Goal: Browse casually

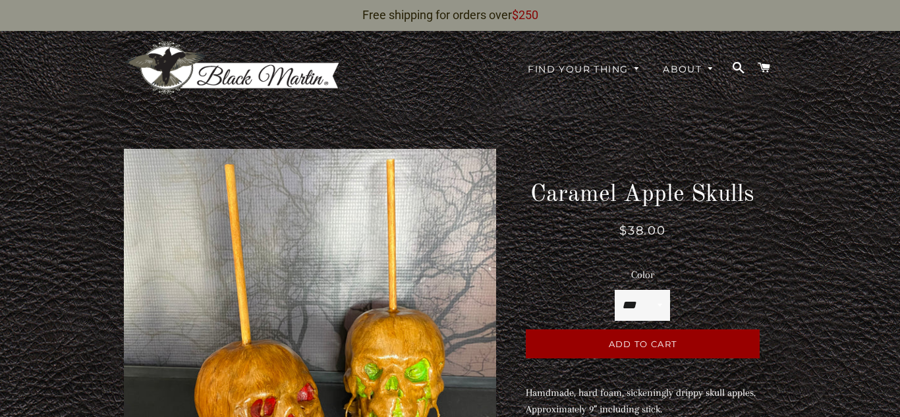
click at [255, 74] on img at bounding box center [232, 68] width 217 height 56
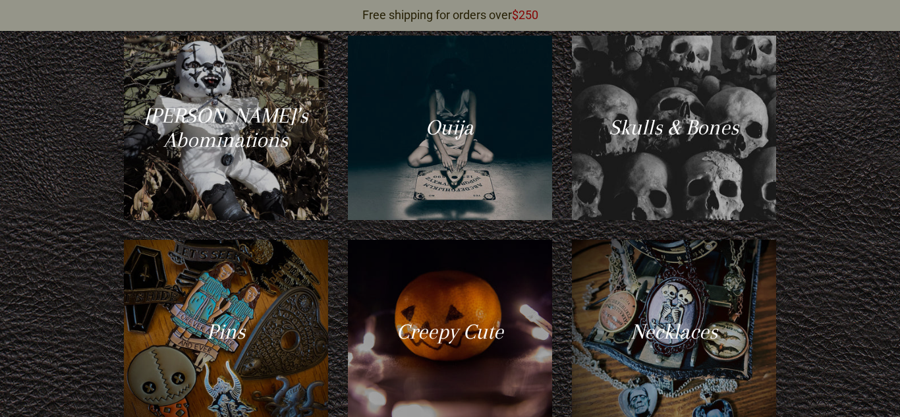
scroll to position [575, 0]
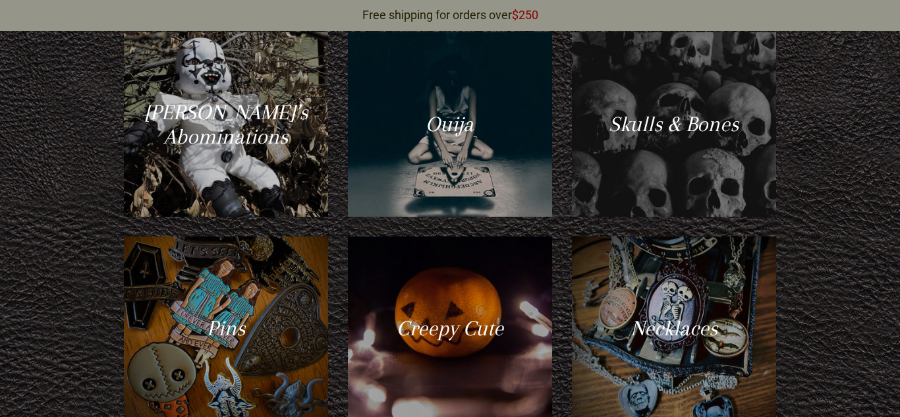
click at [646, 125] on div at bounding box center [674, 125] width 210 height 190
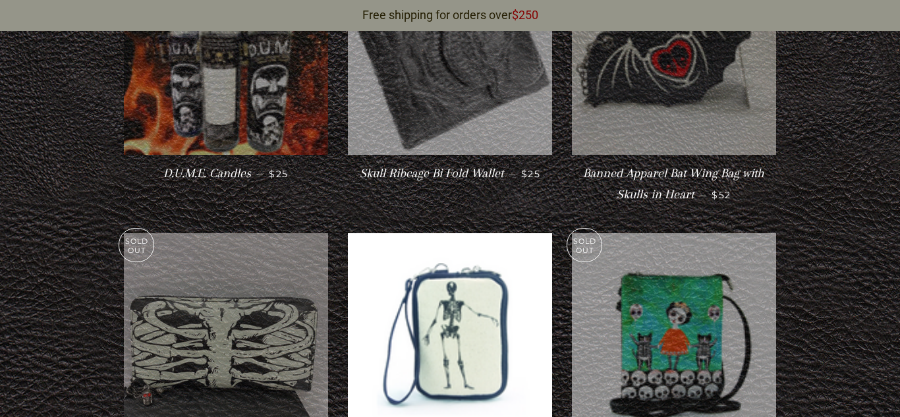
scroll to position [577, 0]
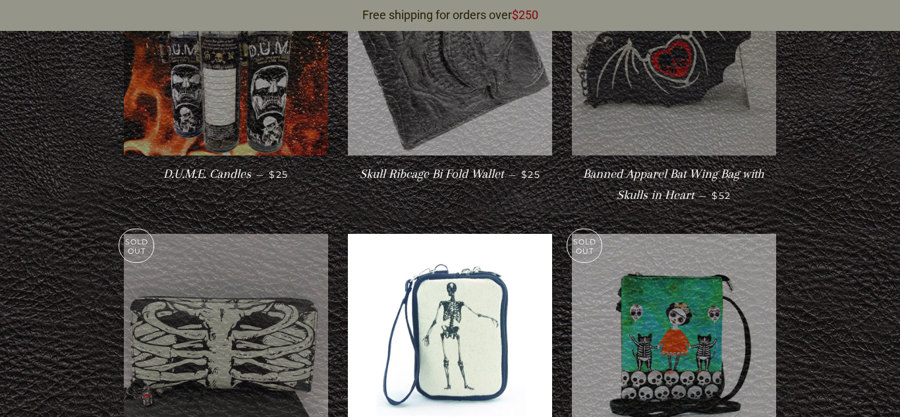
click at [646, 125] on img at bounding box center [674, 53] width 204 height 204
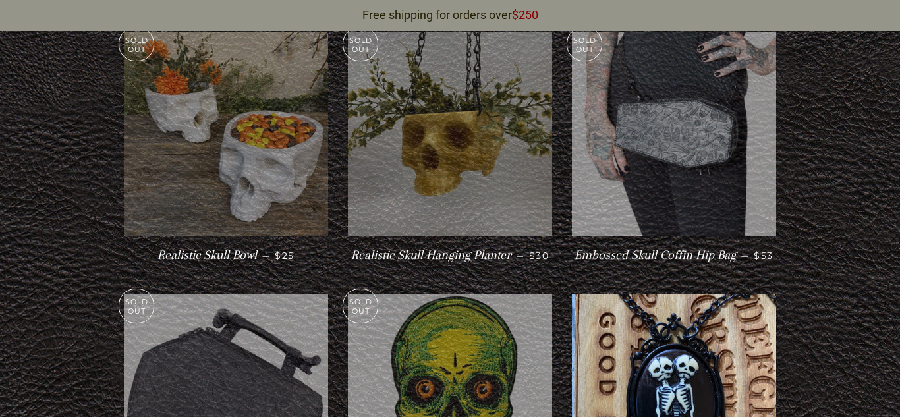
scroll to position [1345, 0]
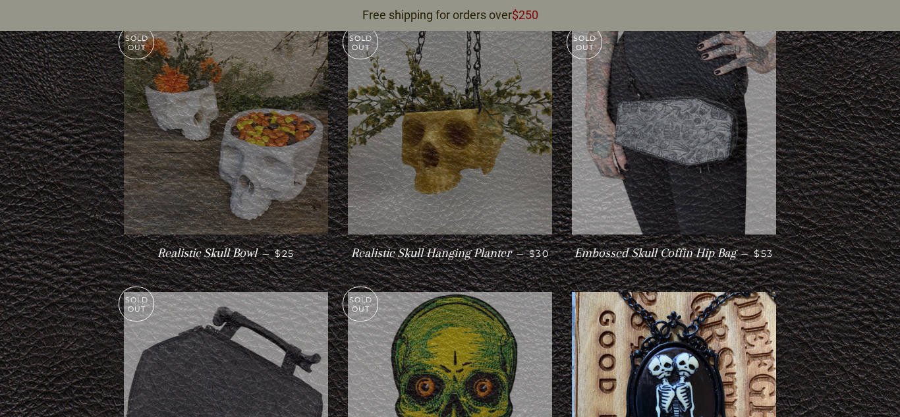
click at [239, 150] on img at bounding box center [226, 132] width 204 height 204
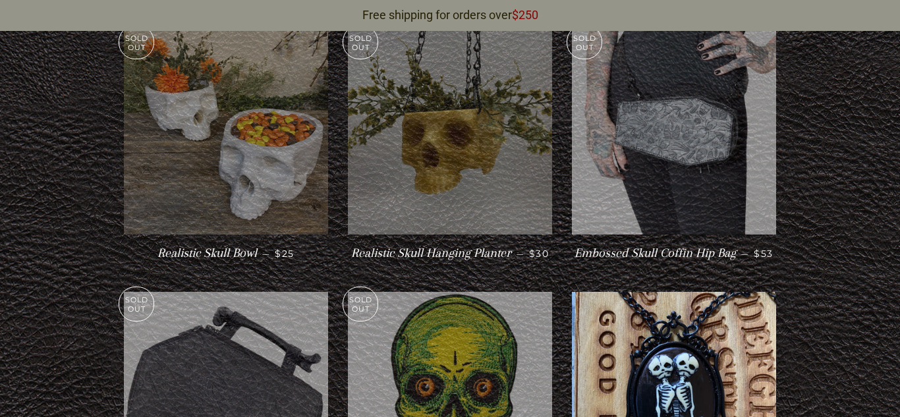
click at [412, 123] on img at bounding box center [450, 132] width 204 height 204
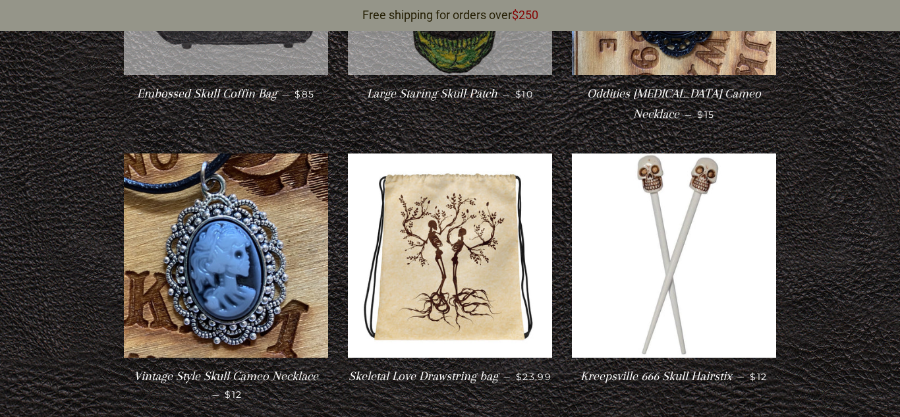
scroll to position [1799, 0]
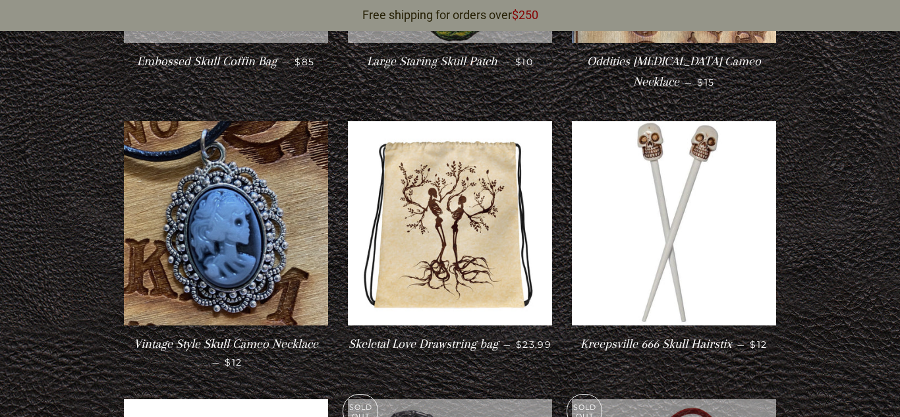
click at [241, 128] on img at bounding box center [226, 223] width 204 height 204
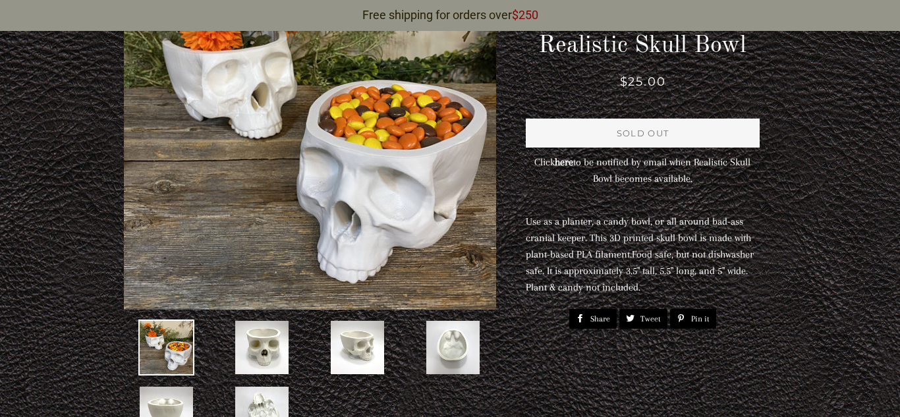
scroll to position [215, 0]
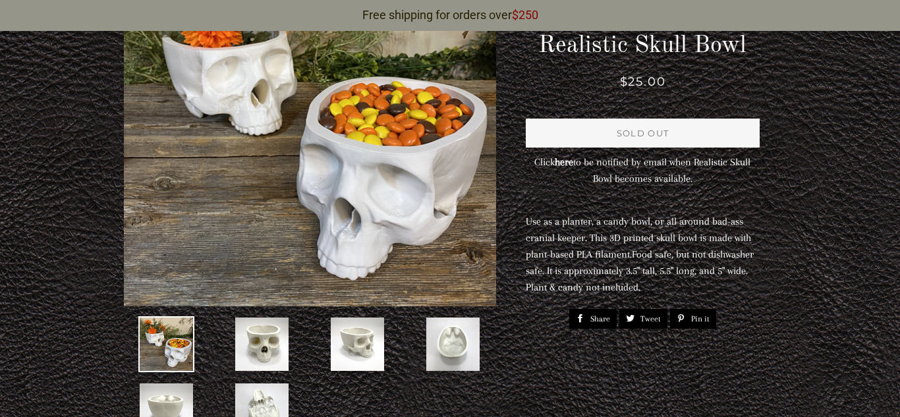
click at [274, 339] on img at bounding box center [262, 344] width 56 height 56
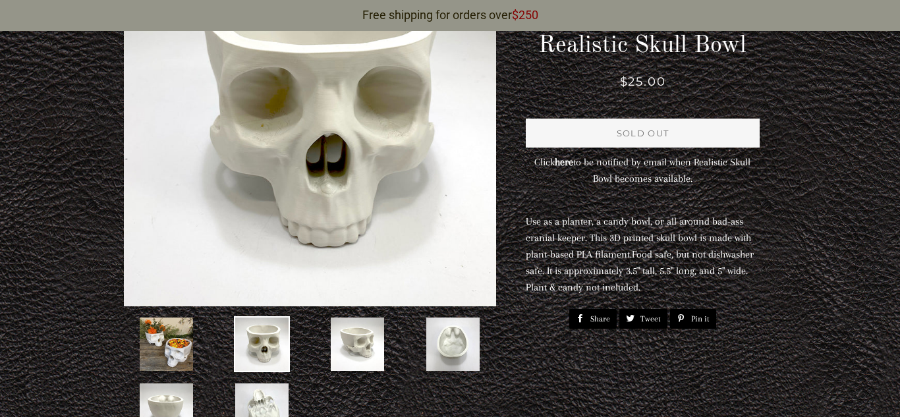
click at [333, 348] on img at bounding box center [357, 344] width 56 height 56
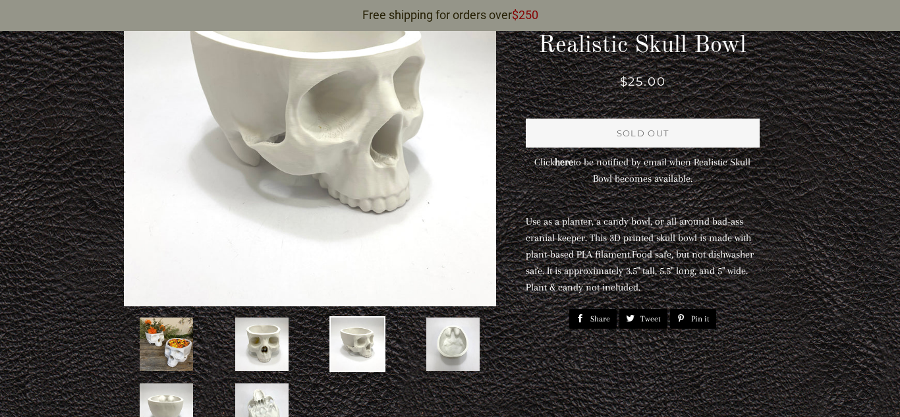
click at [445, 362] on img at bounding box center [453, 344] width 56 height 56
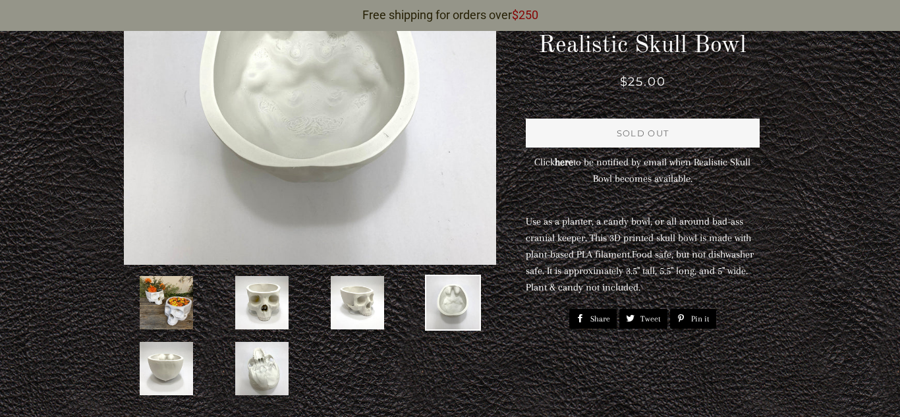
scroll to position [257, 0]
click at [274, 379] on img at bounding box center [262, 368] width 56 height 56
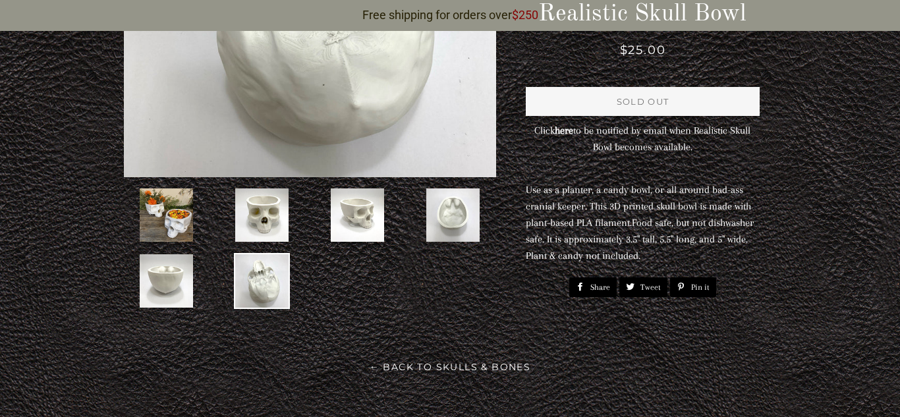
scroll to position [345, 0]
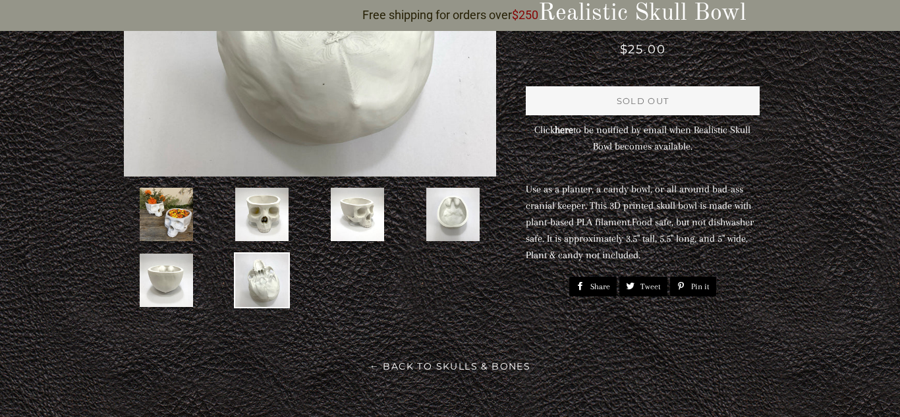
click at [273, 380] on main at bounding box center [450, 77] width 900 height 650
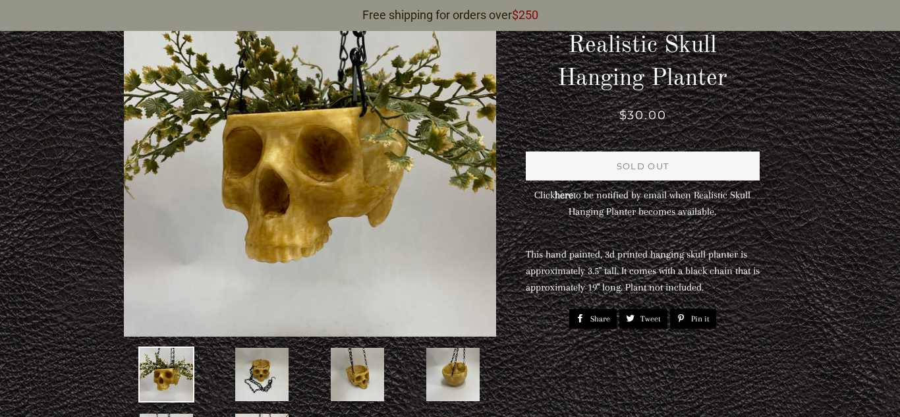
scroll to position [202, 0]
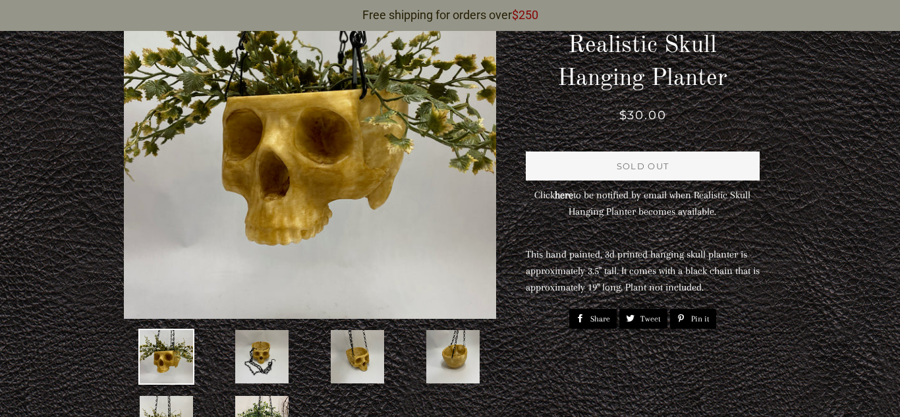
click at [257, 359] on img at bounding box center [262, 357] width 56 height 56
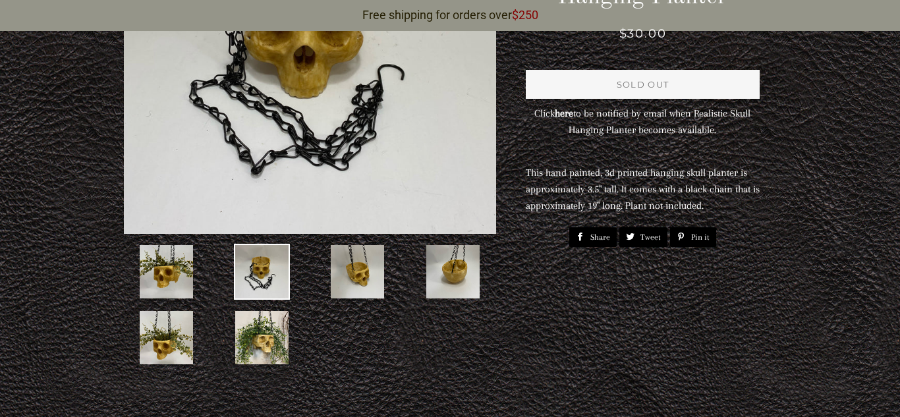
scroll to position [294, 0]
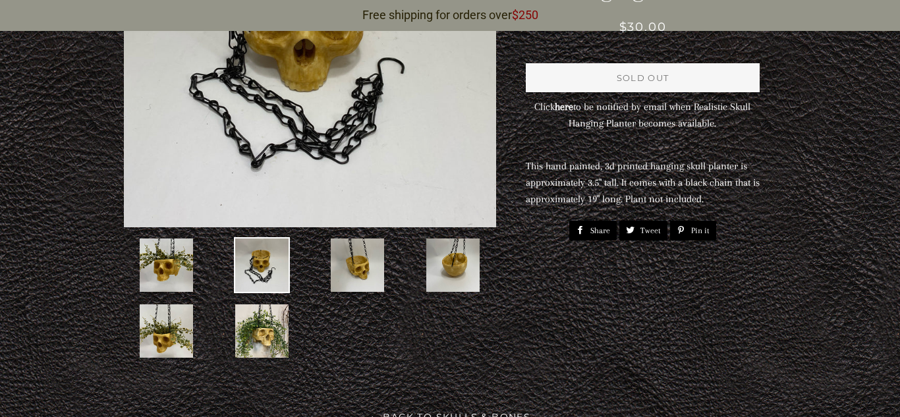
click at [262, 354] on img at bounding box center [262, 331] width 56 height 56
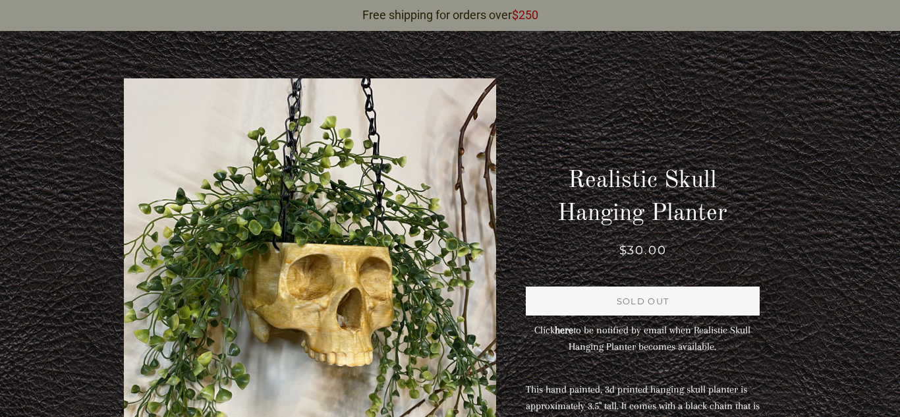
scroll to position [63, 0]
